Goal: Register for event/course: Sign up to attend an event or enroll in a course

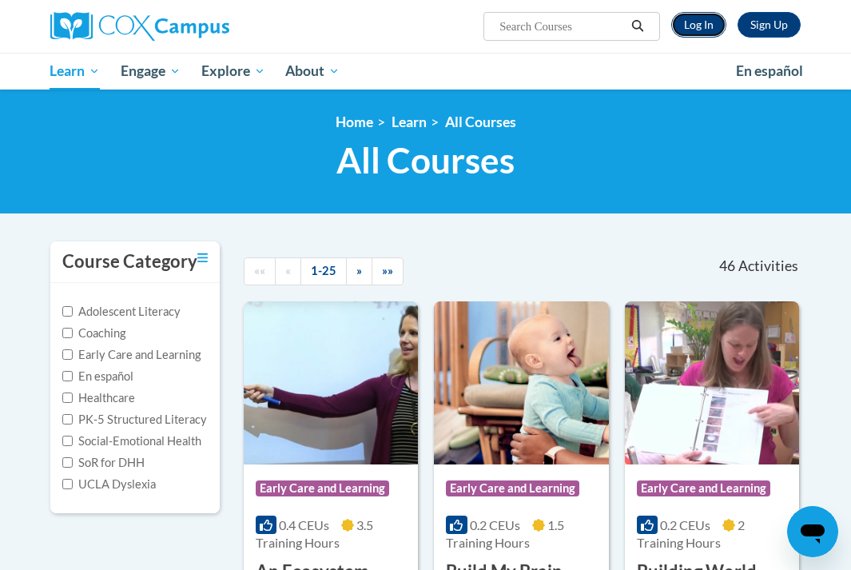
click at [709, 14] on link "Log In" at bounding box center [698, 25] width 55 height 26
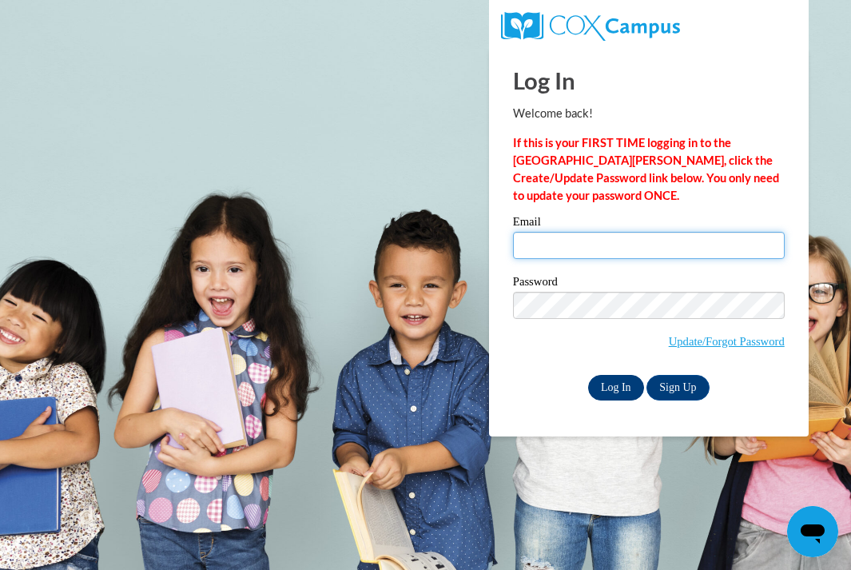
type input "cgunderson@mtsd.k12.wi.us"
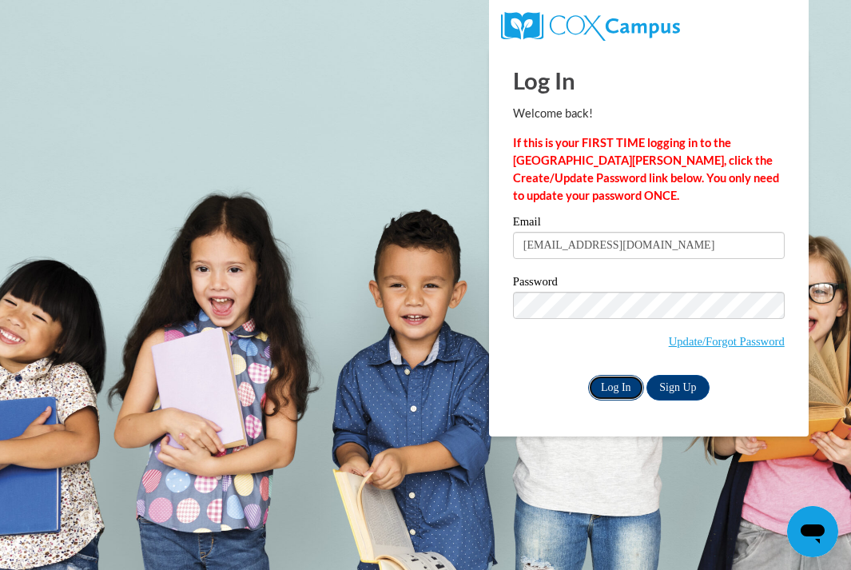
click at [614, 390] on input "Log In" at bounding box center [616, 388] width 56 height 26
click at [614, 383] on input "Log In" at bounding box center [616, 388] width 56 height 26
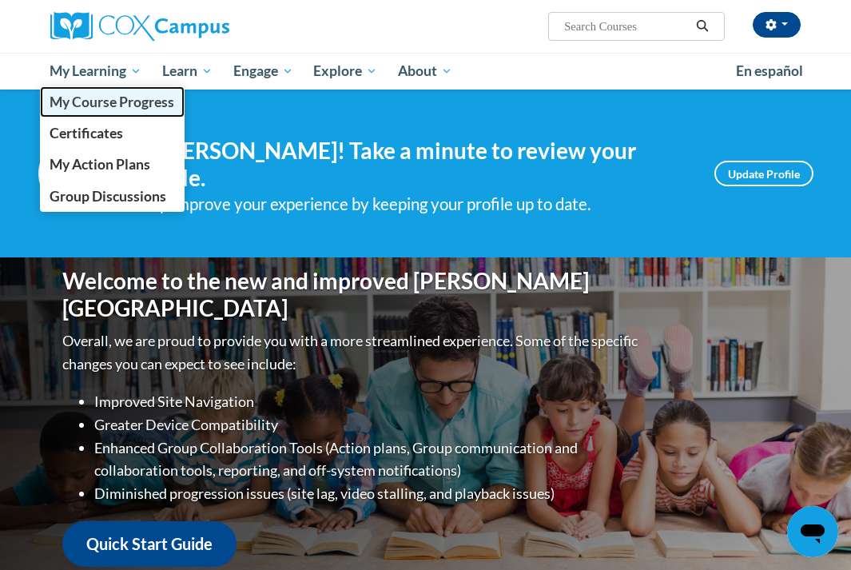
click at [105, 102] on span "My Course Progress" at bounding box center [112, 102] width 125 height 17
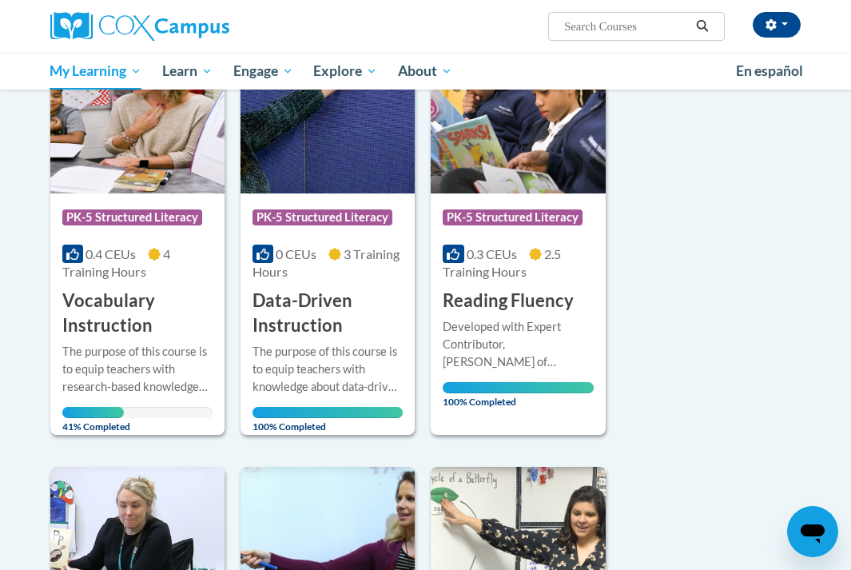
scroll to position [267, 0]
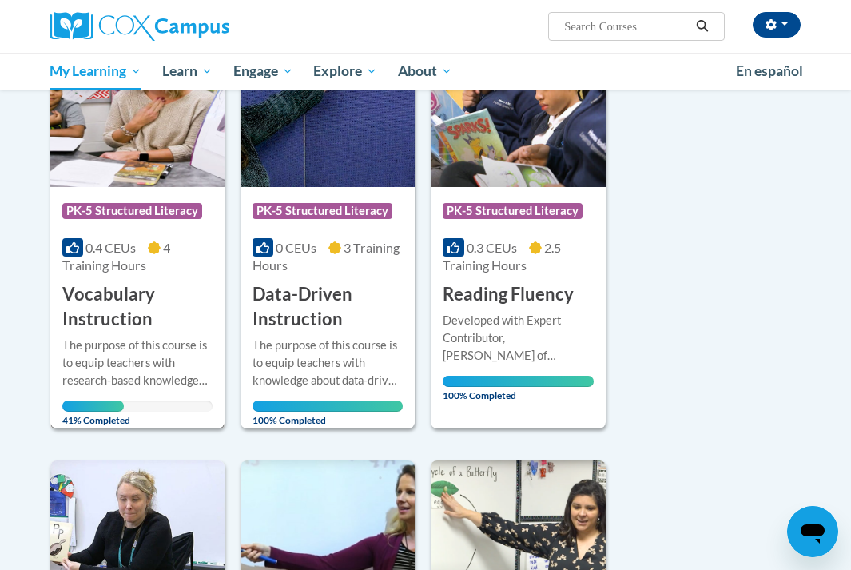
click at [130, 301] on h3 "Vocabulary Instruction" at bounding box center [137, 307] width 150 height 50
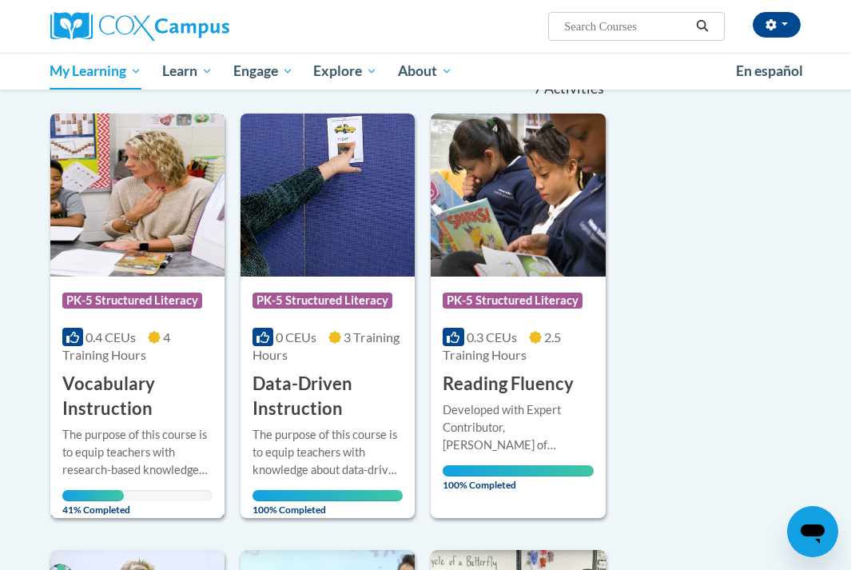
scroll to position [154, 0]
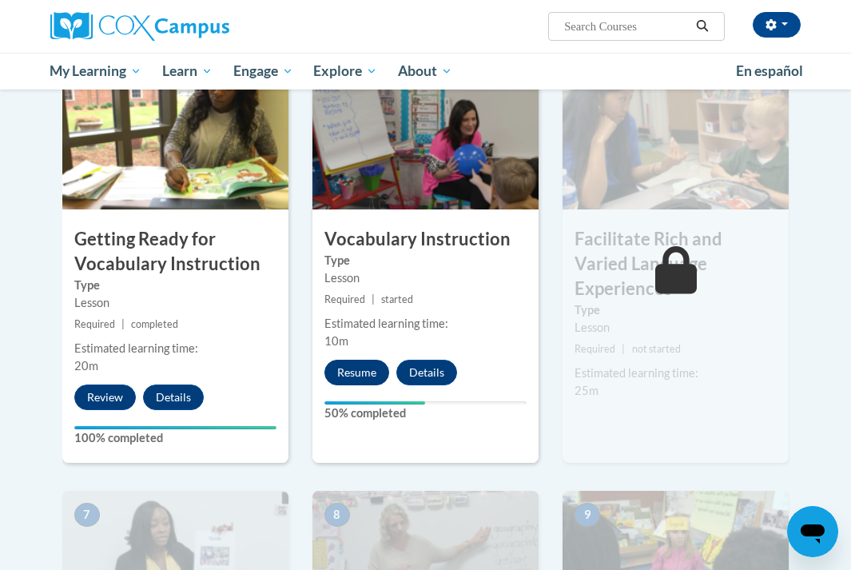
scroll to position [798, 0]
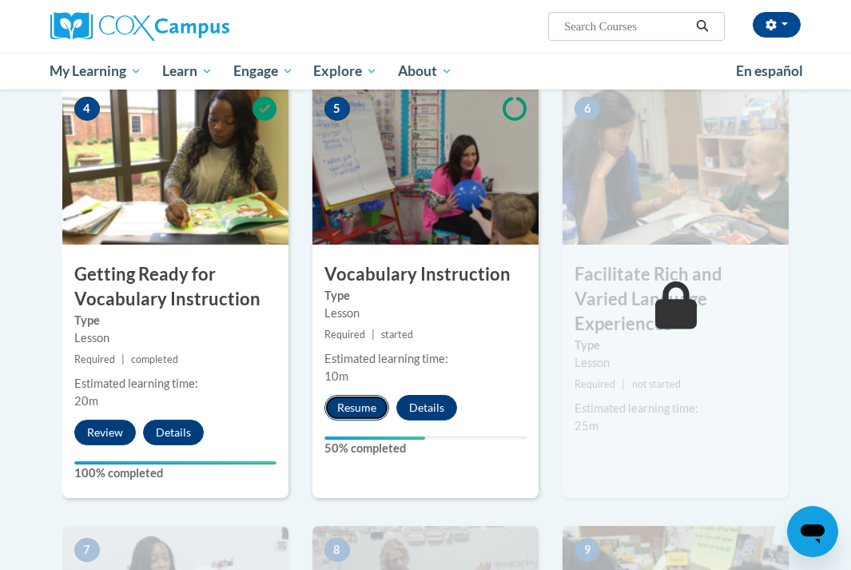
click at [350, 406] on button "Resume" at bounding box center [357, 408] width 65 height 26
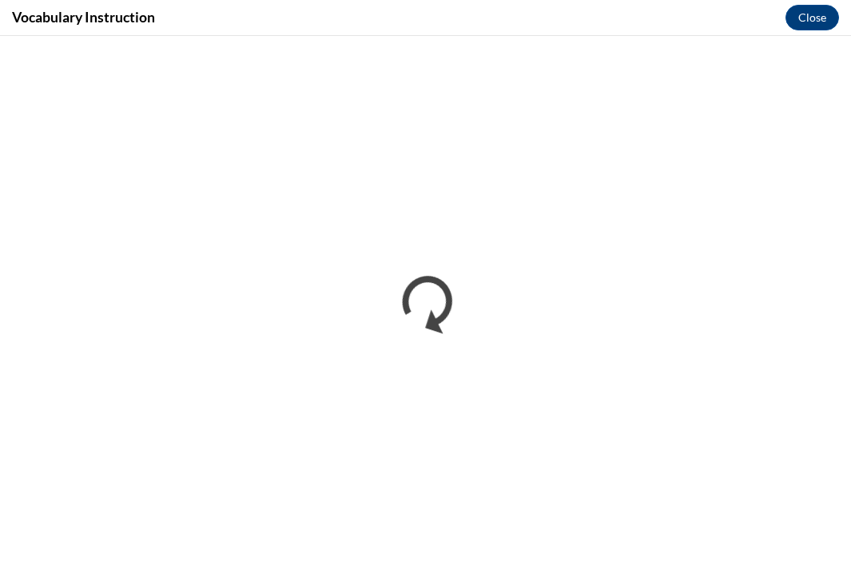
scroll to position [0, 0]
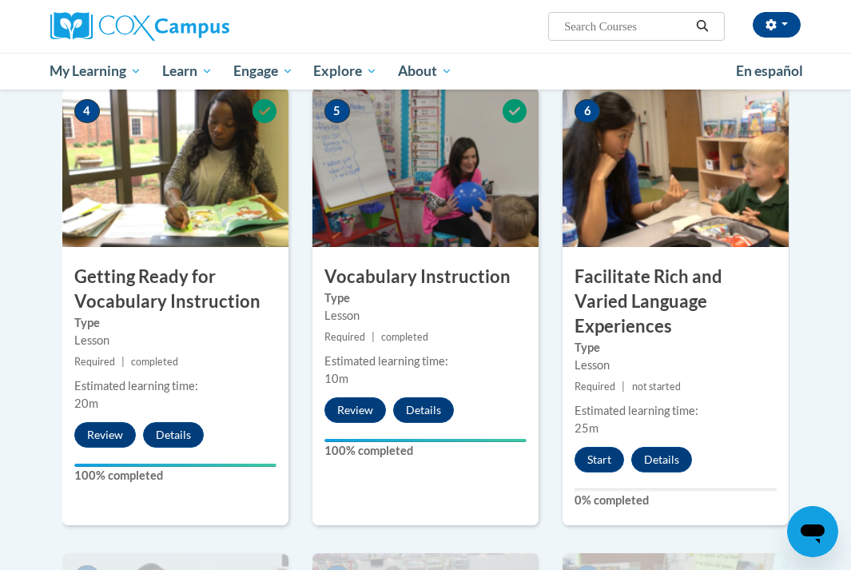
scroll to position [820, 0]
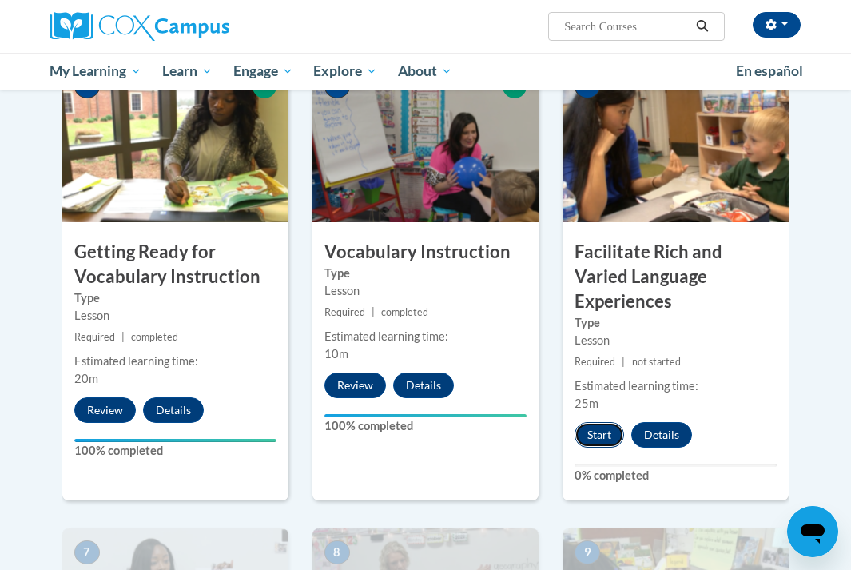
click at [607, 422] on button "Start" at bounding box center [600, 435] width 50 height 26
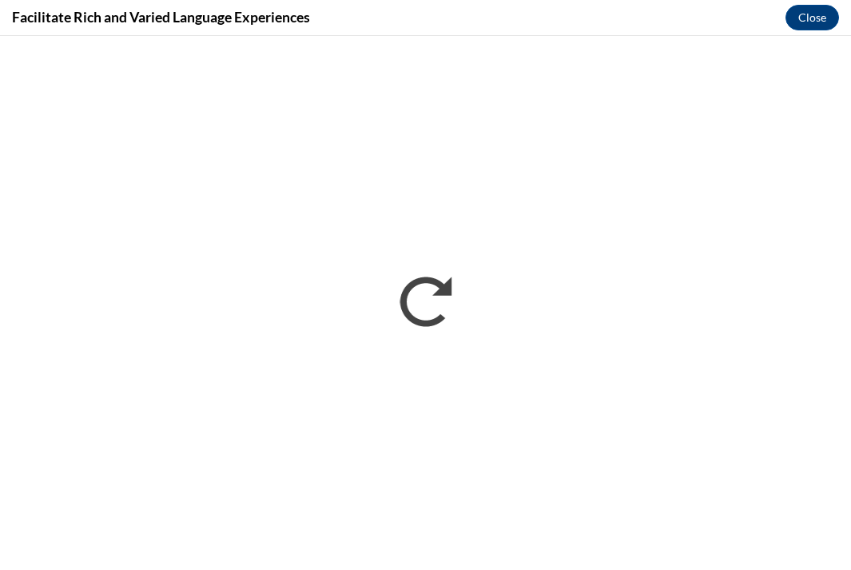
scroll to position [0, 0]
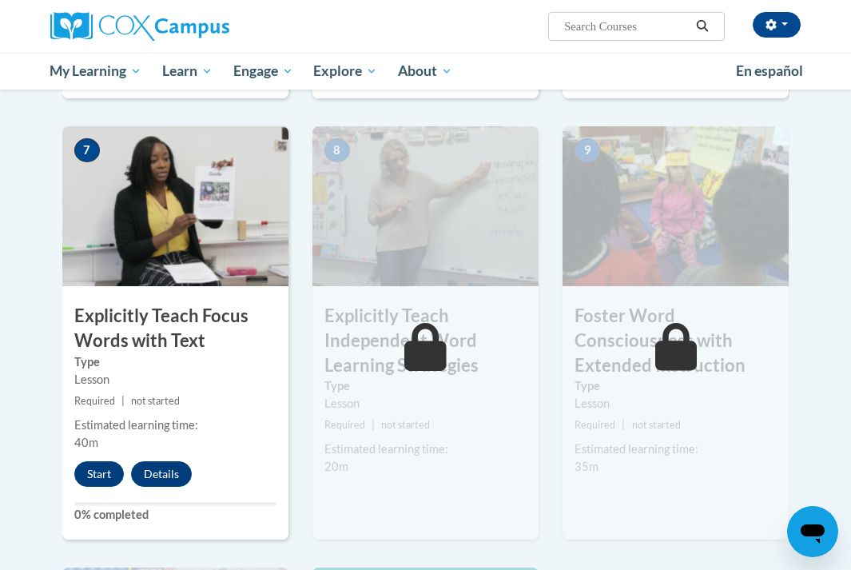
scroll to position [1262, 0]
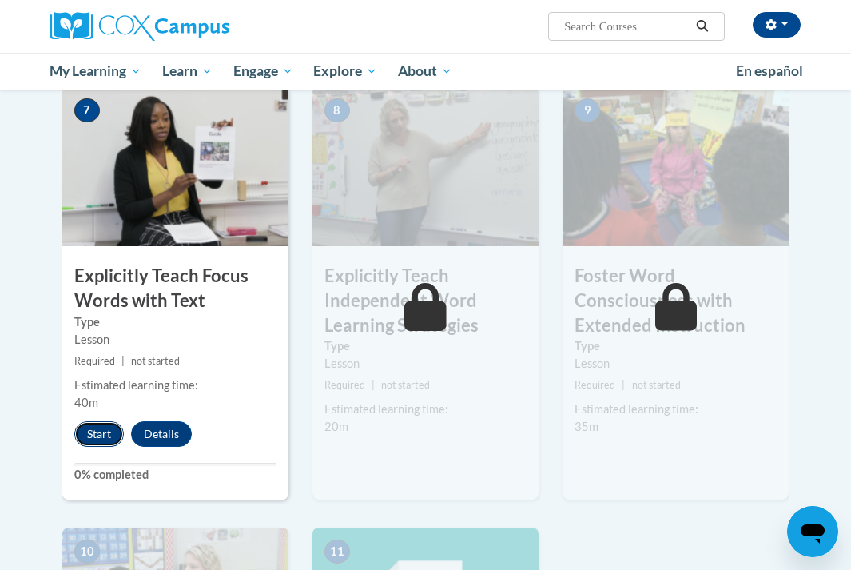
click at [102, 421] on button "Start" at bounding box center [99, 434] width 50 height 26
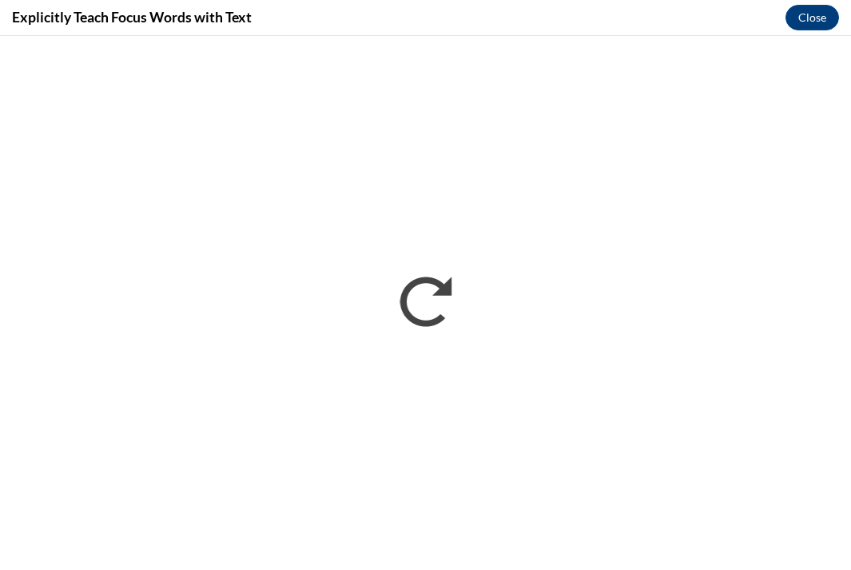
scroll to position [0, 0]
